Goal: Task Accomplishment & Management: Manage account settings

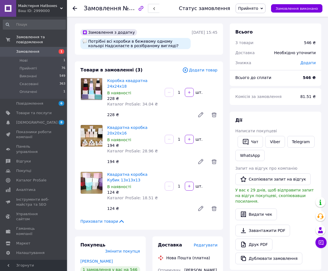
click at [75, 9] on icon at bounding box center [75, 8] width 4 height 4
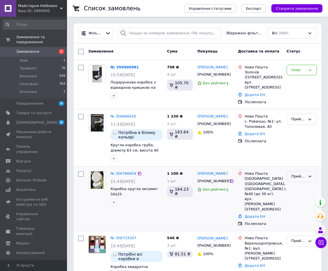
click at [295, 174] on div "Прийнято" at bounding box center [299, 177] width 14 height 6
click at [298, 196] on li "Скасовано" at bounding box center [302, 198] width 30 height 10
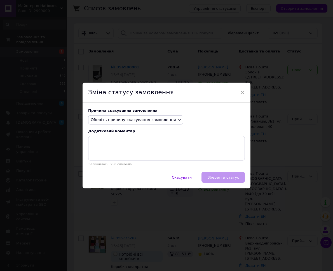
click at [163, 118] on span "Оберіть причину скасування замовлення" at bounding box center [133, 120] width 85 height 4
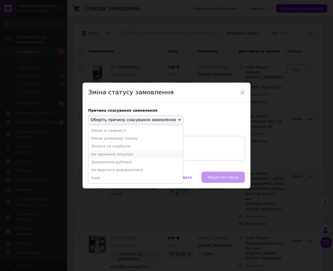
click at [130, 157] on li "На прохання покупця" at bounding box center [135, 155] width 94 height 8
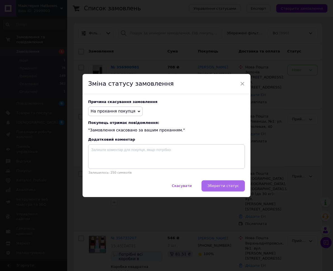
click at [218, 188] on button "Зберегти статус" at bounding box center [222, 186] width 43 height 11
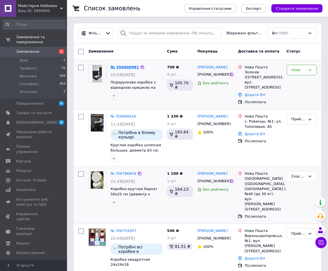
click at [120, 67] on link "№ 356900981" at bounding box center [125, 67] width 29 height 4
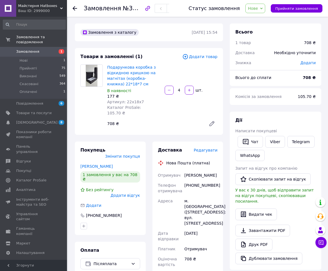
click at [75, 8] on icon at bounding box center [75, 8] width 4 height 4
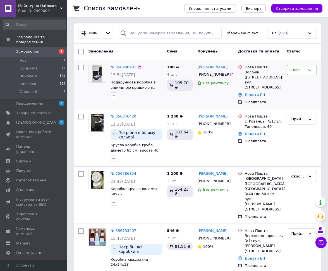
click at [129, 67] on link "№ 356900981" at bounding box center [124, 67] width 26 height 4
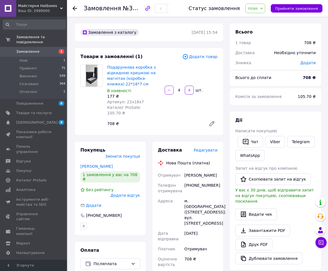
click at [290, 4] on div "Статус замовлення Нове Прийнято Виконано Скасовано Оплачено Прийняти замовлення" at bounding box center [252, 9] width 139 height 10
click at [289, 8] on span "Прийняти замовлення" at bounding box center [297, 8] width 43 height 4
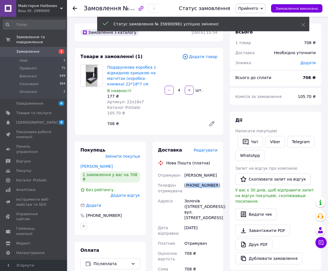
copy div "380677099888"
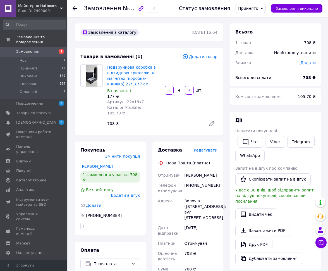
click at [77, 7] on icon at bounding box center [75, 8] width 4 height 4
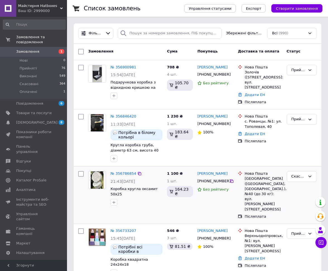
scroll to position [41, 0]
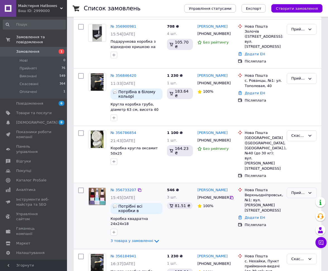
click at [300, 190] on div "Прийнято" at bounding box center [299, 193] width 14 height 6
click at [299, 220] on li "Оплачено" at bounding box center [302, 225] width 30 height 10
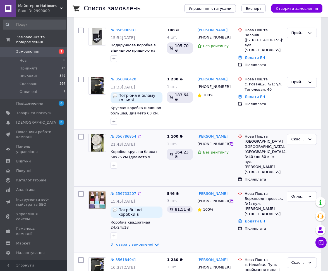
scroll to position [40, 0]
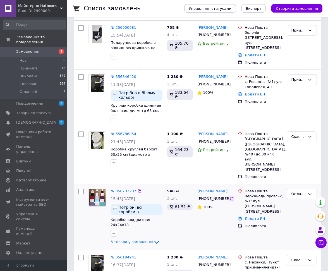
click at [230, 197] on icon at bounding box center [232, 199] width 4 height 4
click at [230, 34] on icon at bounding box center [231, 34] width 3 height 3
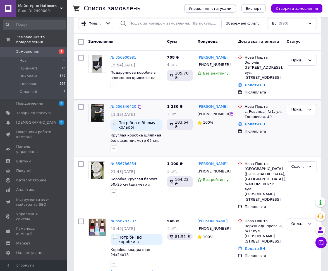
scroll to position [0, 0]
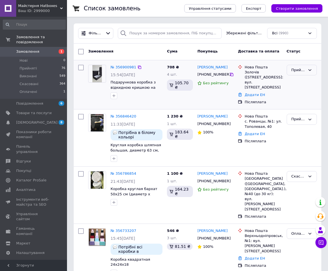
click at [305, 70] on div "Прийнято" at bounding box center [299, 70] width 14 height 6
click at [301, 103] on li "Оплачено" at bounding box center [302, 102] width 30 height 10
